Goal: Find specific page/section: Find specific page/section

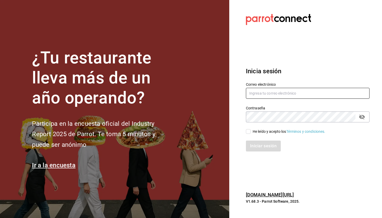
type input "[EMAIL_ADDRESS][DOMAIN_NAME]"
click at [249, 133] on input "He leído y acepto los Términos y condiciones." at bounding box center [248, 131] width 5 height 5
checkbox input "true"
click at [251, 145] on button "Iniciar sesión" at bounding box center [263, 146] width 35 height 11
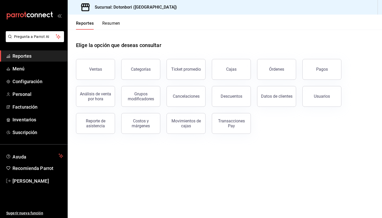
click at [113, 25] on button "Resumen" at bounding box center [111, 25] width 18 height 9
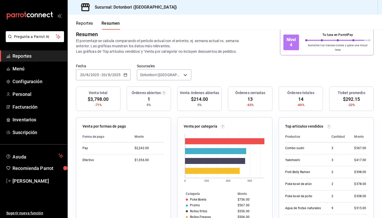
scroll to position [8, 0]
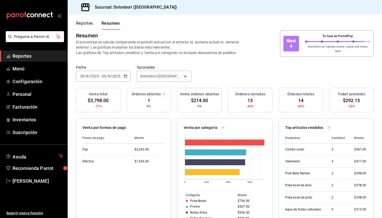
click at [124, 75] on \(Stroke\) "button" at bounding box center [125, 76] width 3 height 3
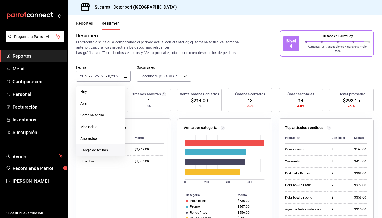
click at [96, 148] on span "Rango de fechas" at bounding box center [100, 150] width 40 height 5
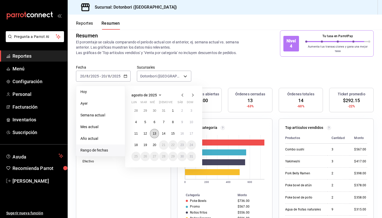
click at [156, 132] on abbr "13" at bounding box center [154, 134] width 3 height 4
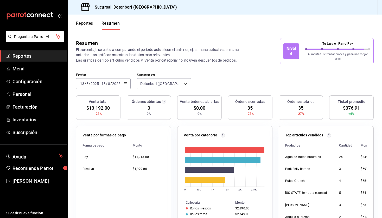
scroll to position [0, 0]
click at [90, 26] on button "Reportes" at bounding box center [84, 25] width 17 height 9
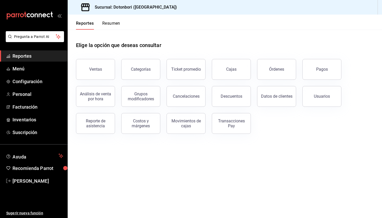
click at [29, 58] on span "Reportes" at bounding box center [37, 56] width 51 height 7
click at [112, 26] on button "Resumen" at bounding box center [111, 25] width 18 height 9
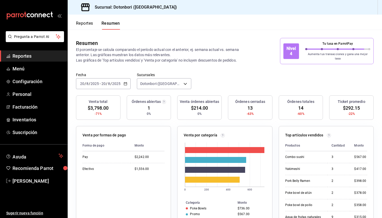
click at [89, 24] on button "Reportes" at bounding box center [84, 25] width 17 height 9
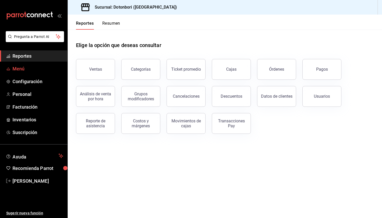
click at [19, 72] on link "Menú" at bounding box center [33, 68] width 67 height 11
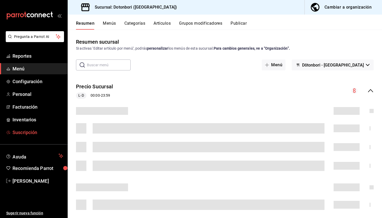
click at [25, 134] on span "Suscripción" at bounding box center [37, 132] width 51 height 7
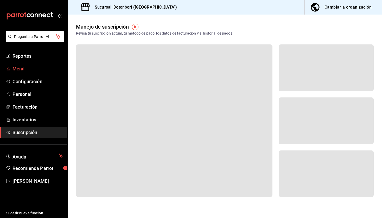
click at [22, 71] on span "Menú" at bounding box center [37, 68] width 51 height 7
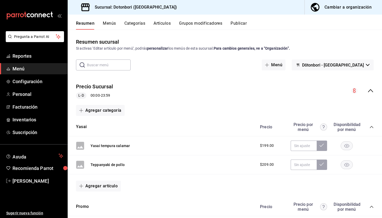
click at [110, 24] on button "Menús" at bounding box center [109, 25] width 13 height 9
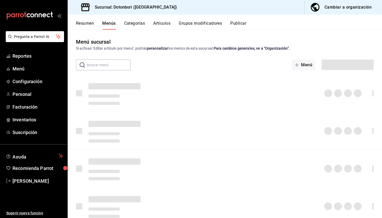
click at [133, 24] on button "Categorías" at bounding box center [134, 25] width 21 height 9
